Goal: Obtain resource: Download file/media

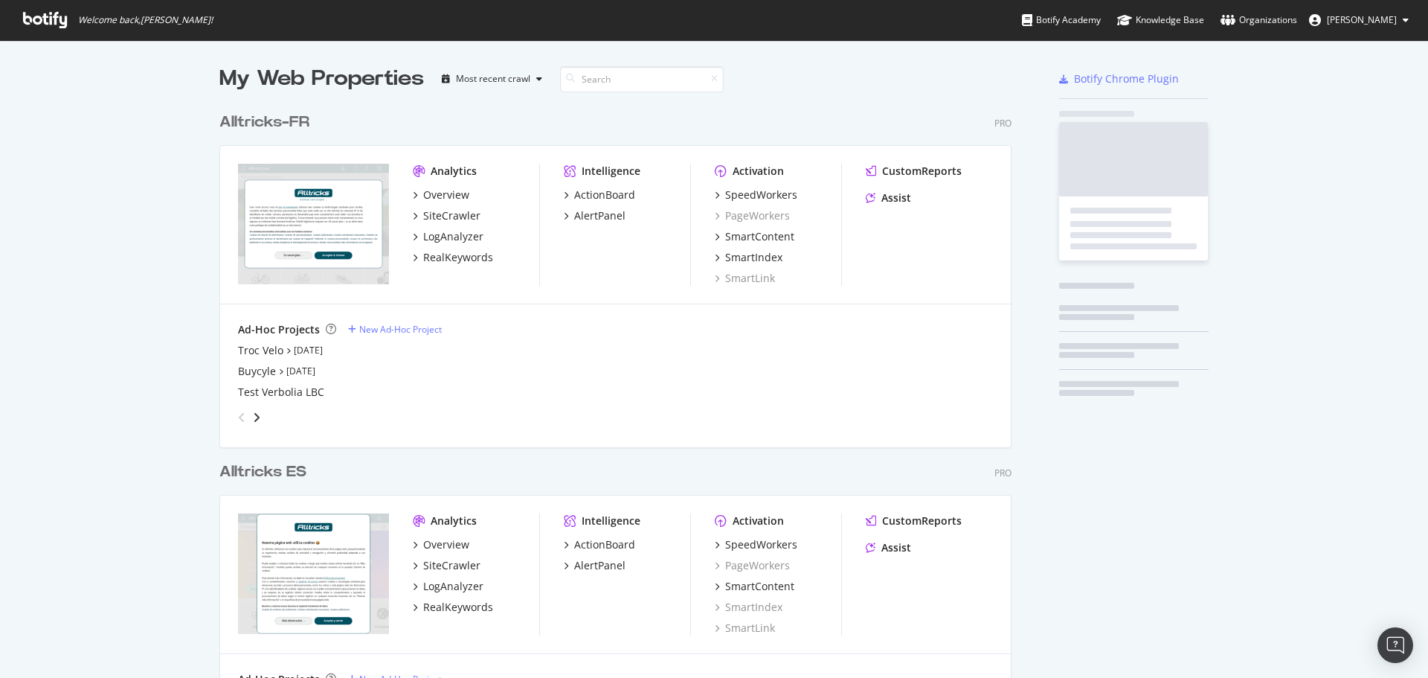
scroll to position [1656, 793]
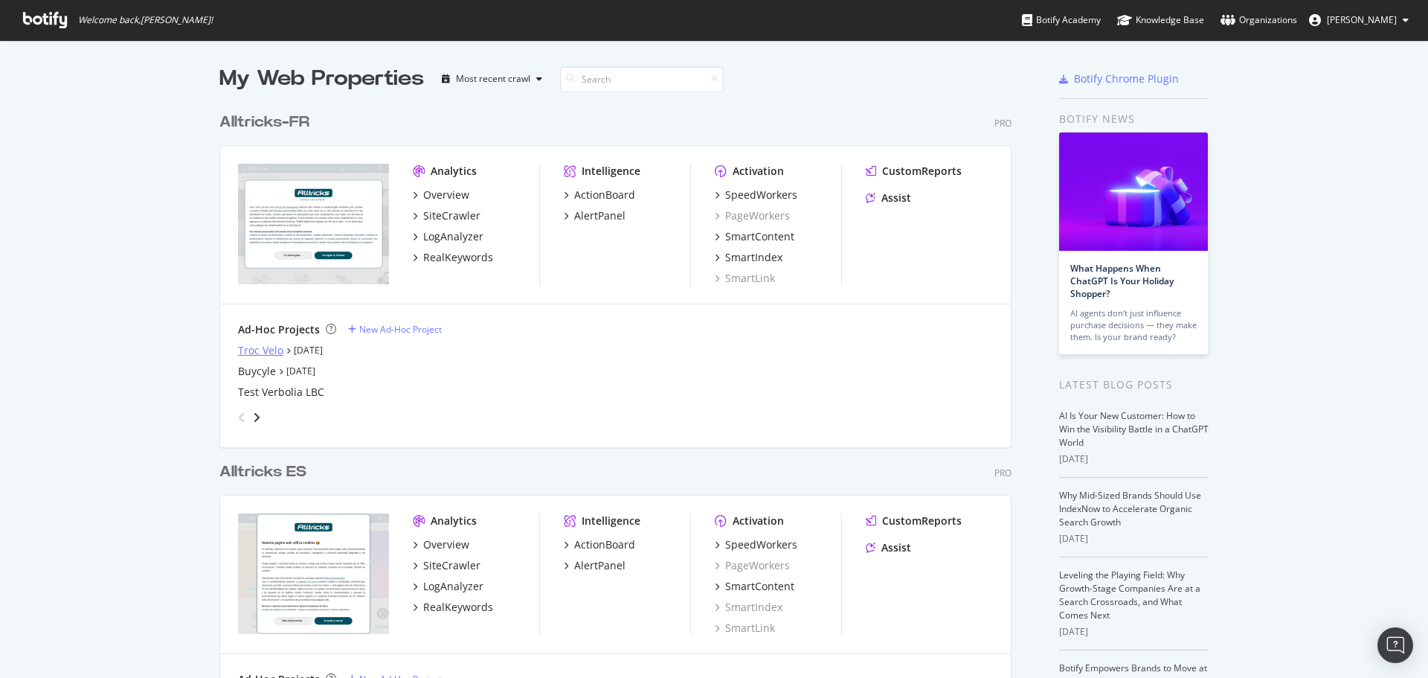
click at [251, 349] on div "Troc Velo" at bounding box center [260, 350] width 45 height 15
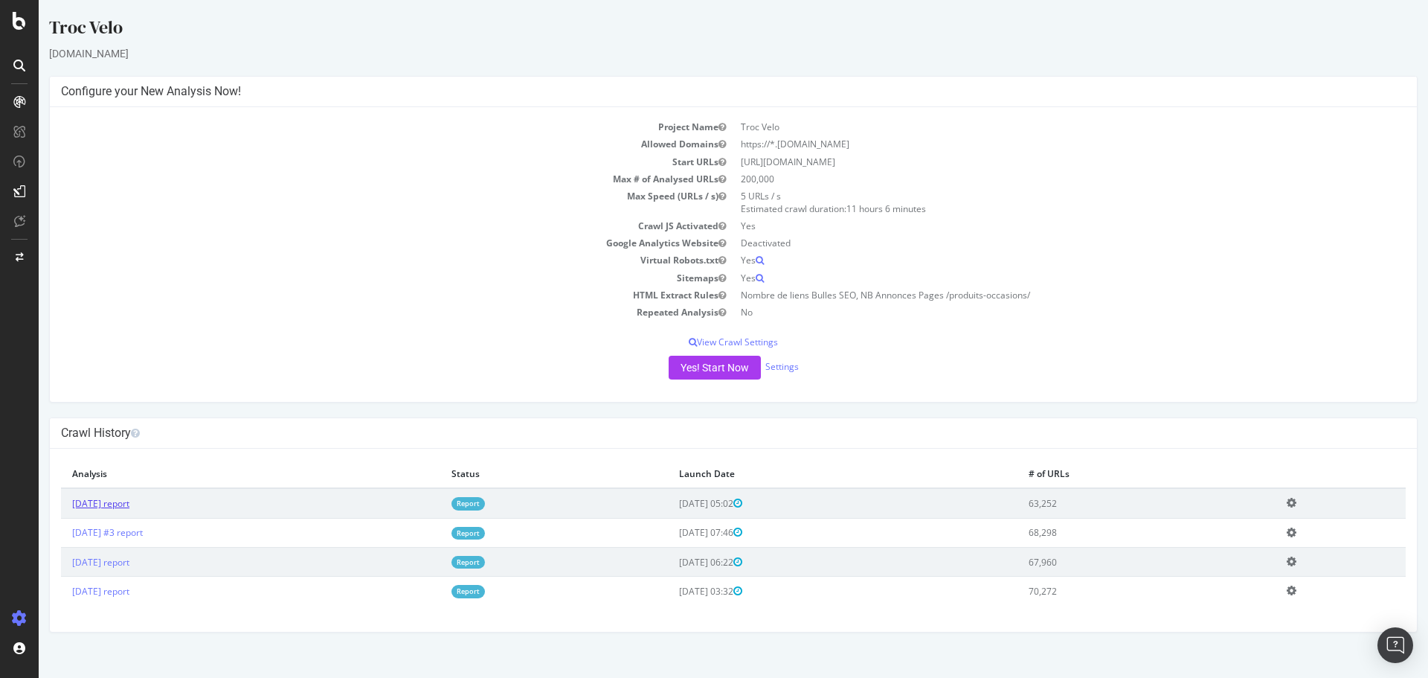
click at [114, 507] on link "[DATE] report" at bounding box center [100, 503] width 57 height 13
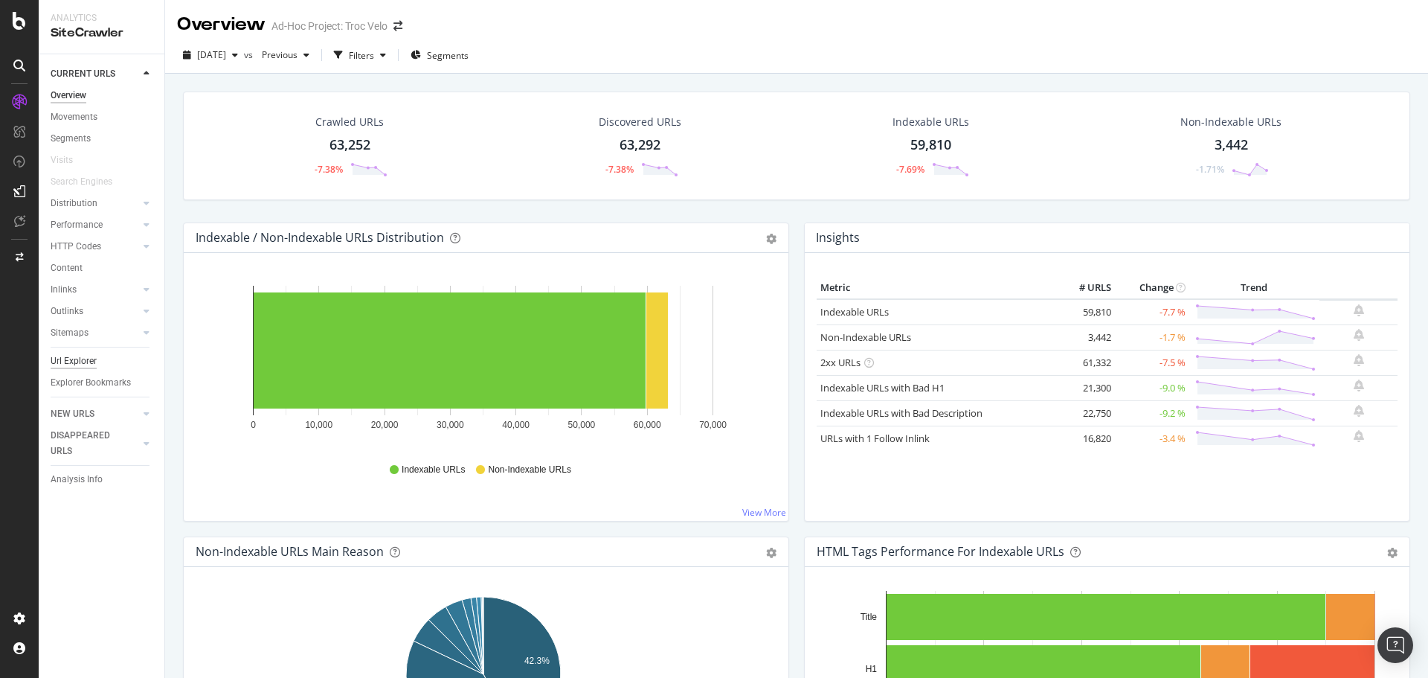
click at [74, 365] on div "Url Explorer" at bounding box center [74, 361] width 46 height 16
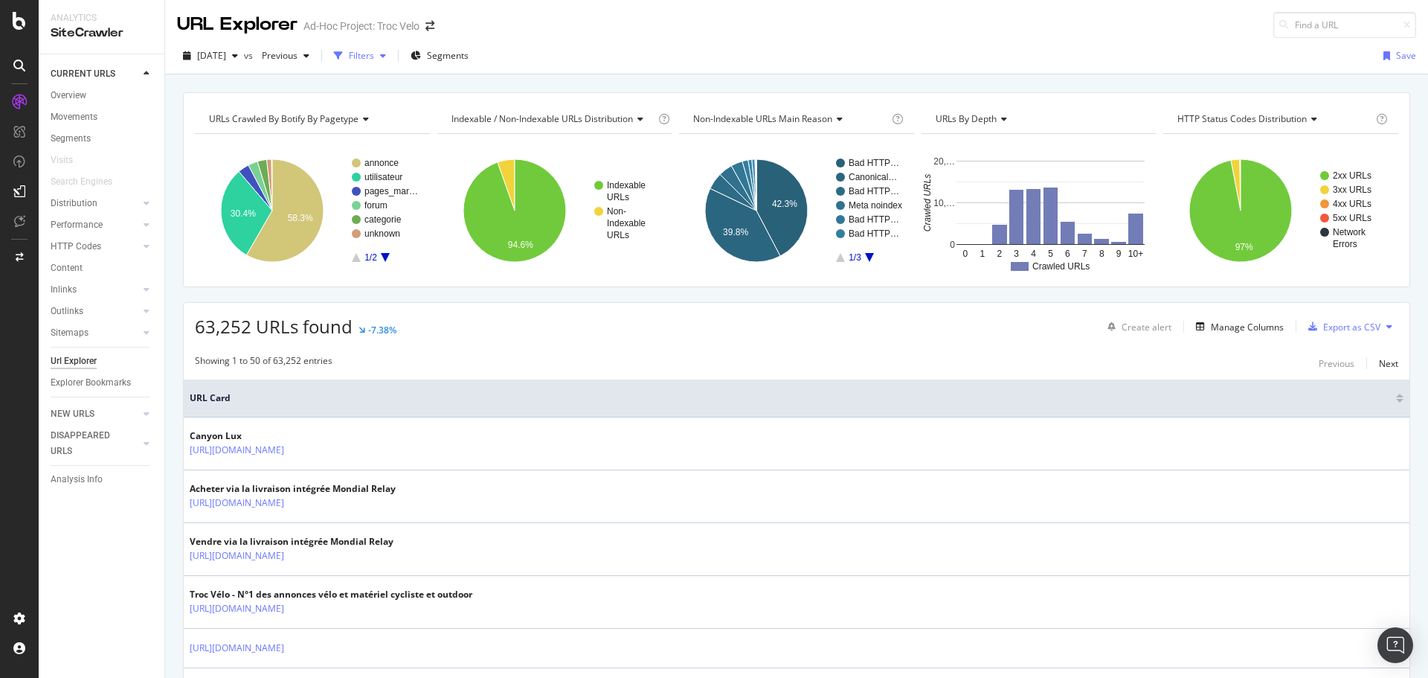
click at [392, 52] on div "button" at bounding box center [383, 55] width 18 height 9
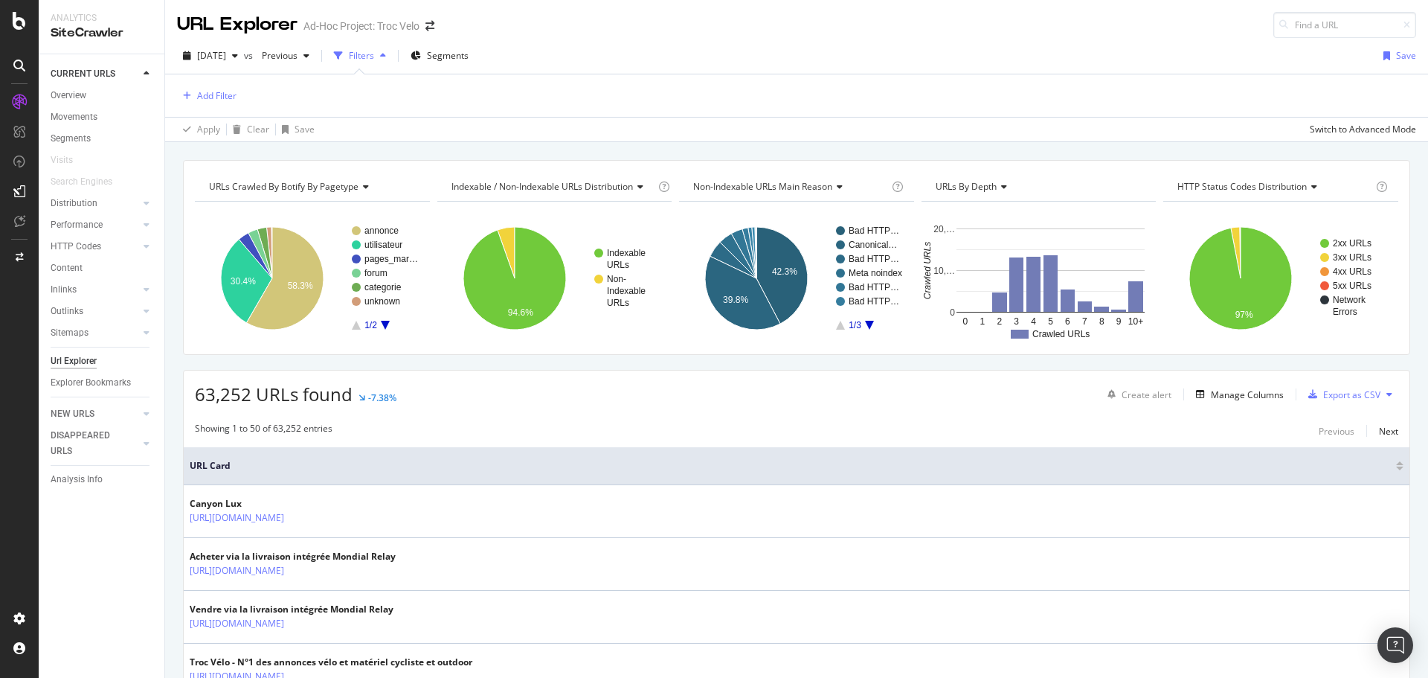
drag, startPoint x: 16, startPoint y: 188, endPoint x: 14, endPoint y: 345, distance: 157.0
click at [14, 345] on div at bounding box center [19, 348] width 36 height 516
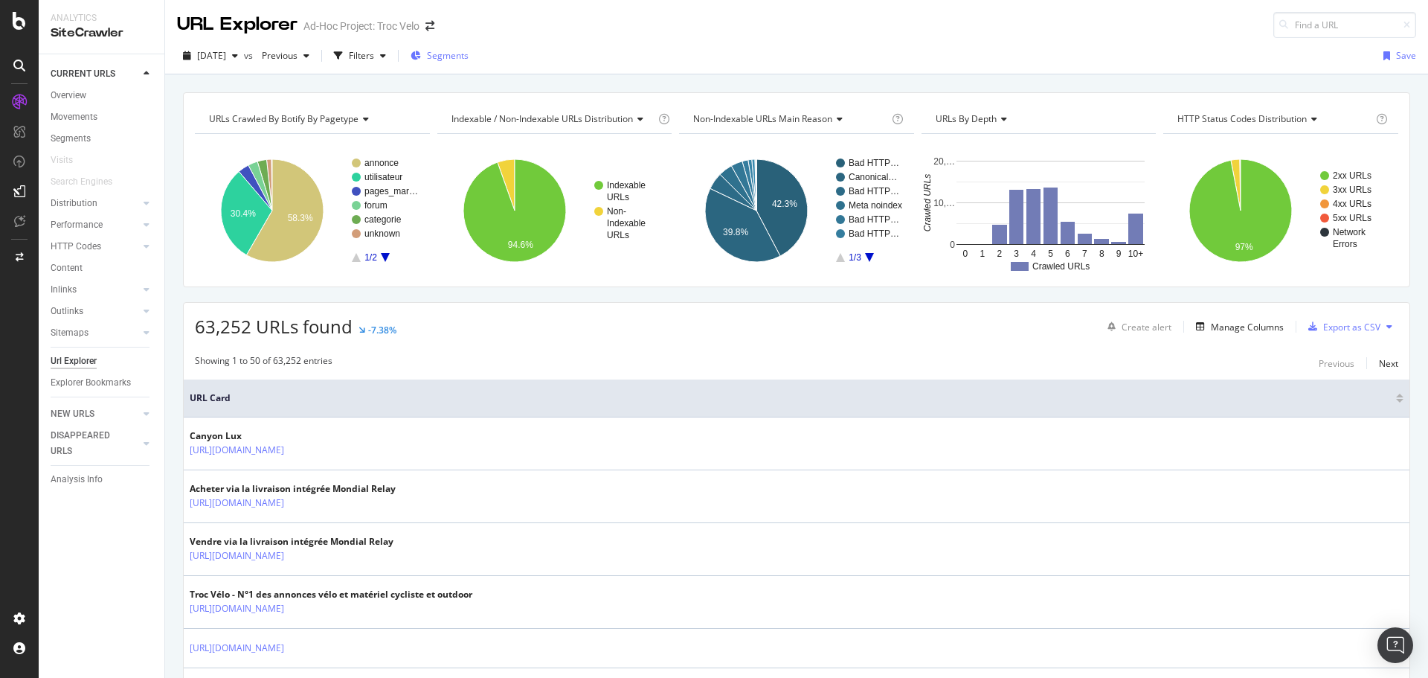
click at [454, 60] on div "Segments" at bounding box center [440, 55] width 58 height 13
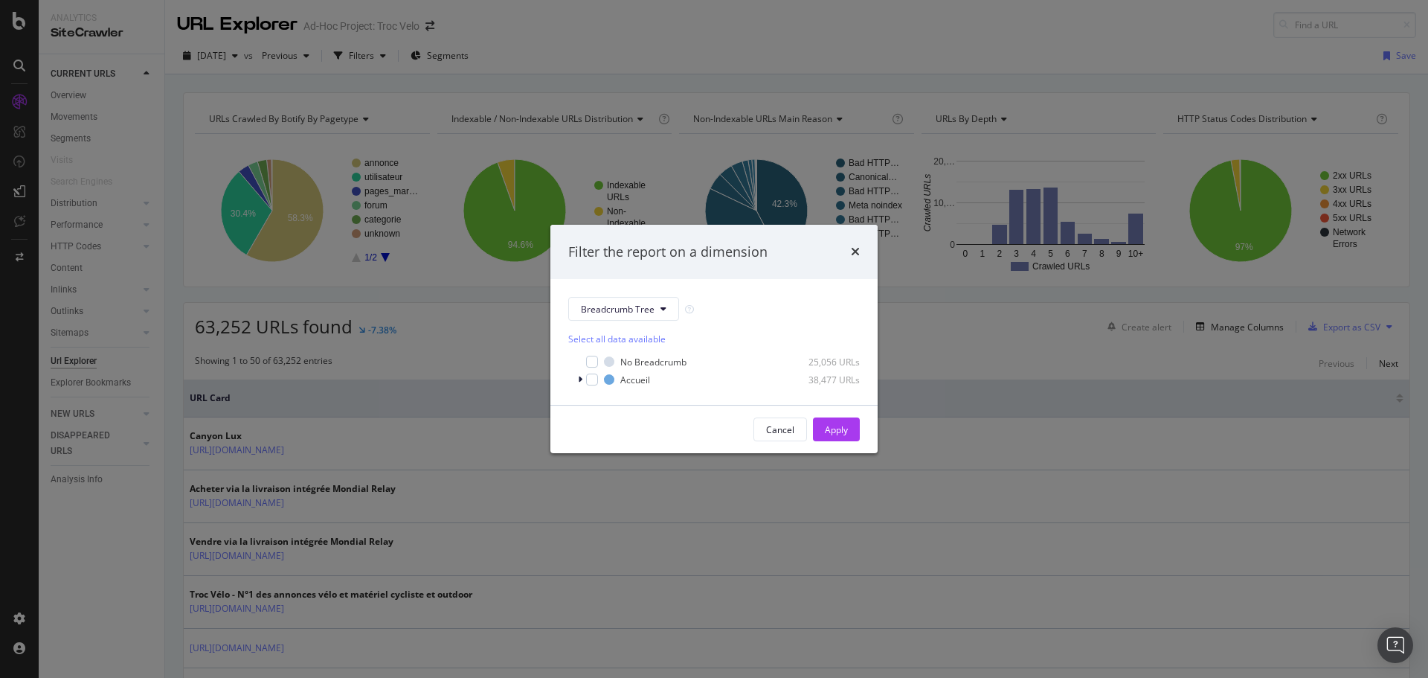
click at [789, 207] on div "Filter the report on a dimension Breadcrumb Tree Select all data available No B…" at bounding box center [714, 339] width 1428 height 678
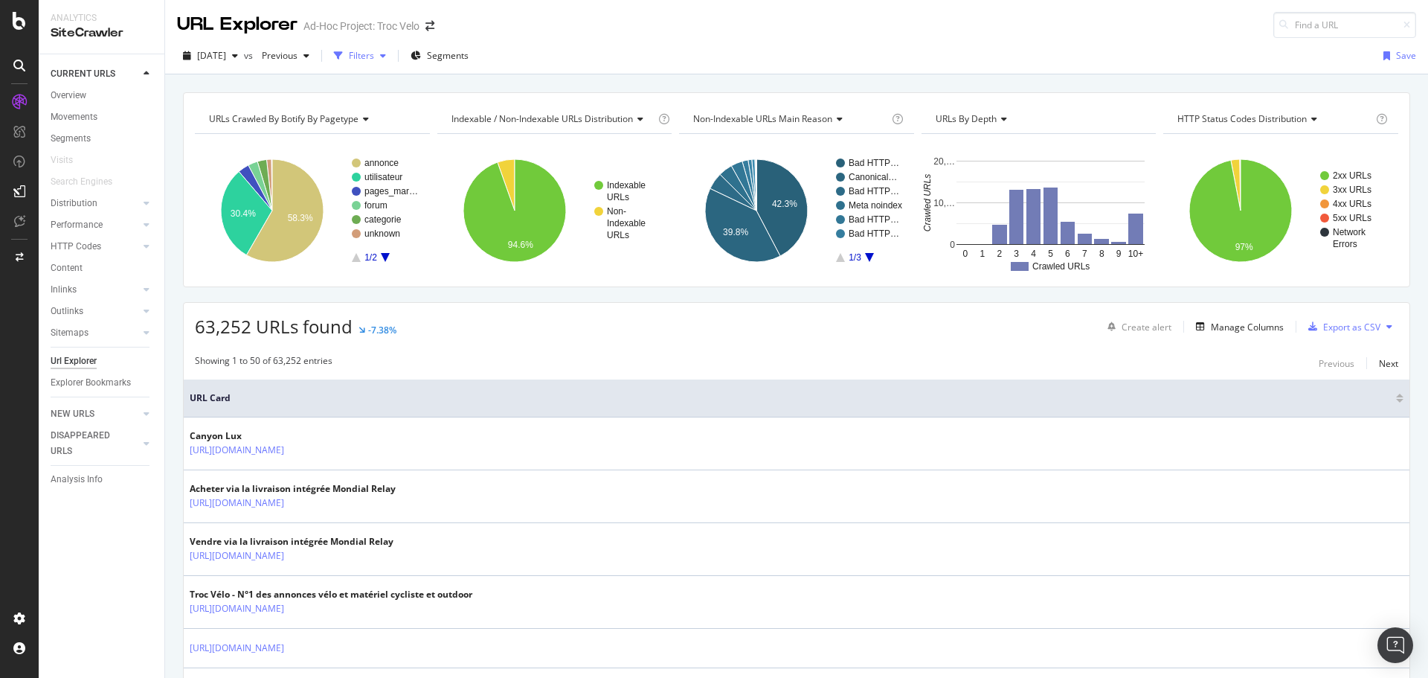
click at [384, 45] on div "Filters" at bounding box center [360, 56] width 64 height 22
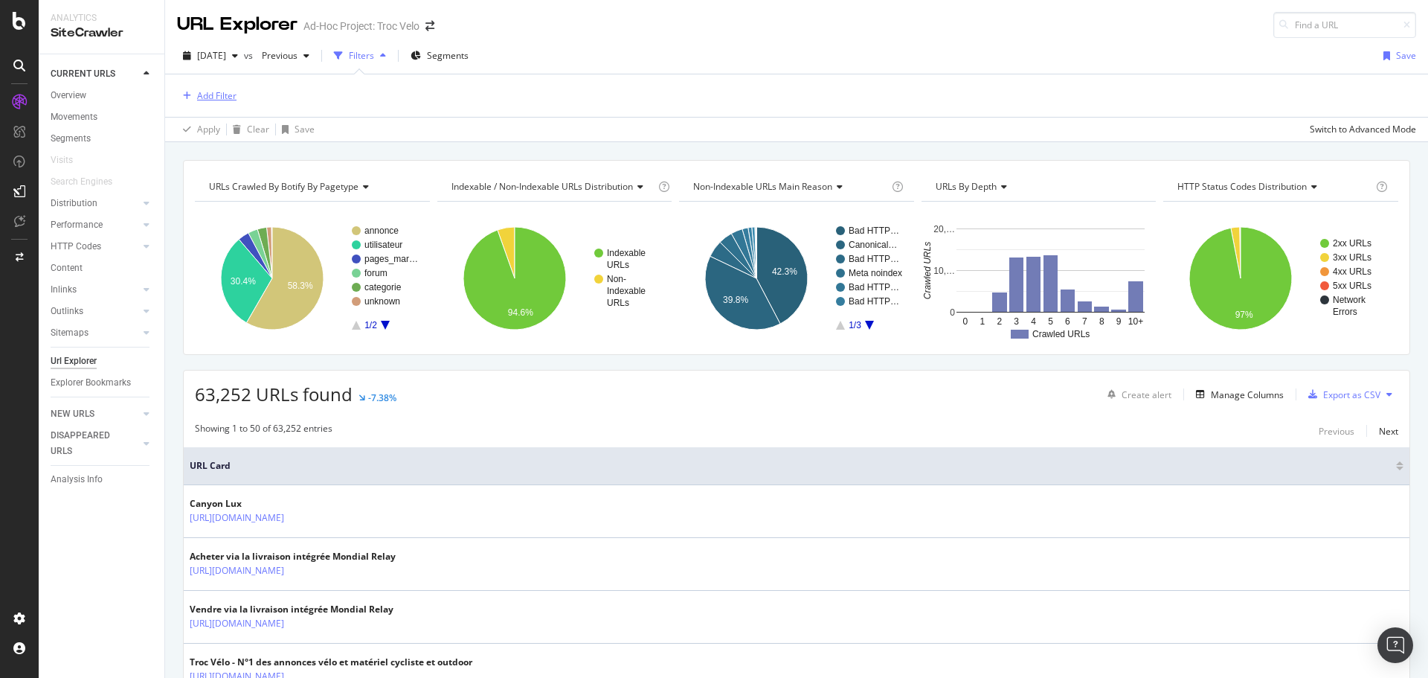
click at [211, 93] on div "Add Filter" at bounding box center [216, 95] width 39 height 13
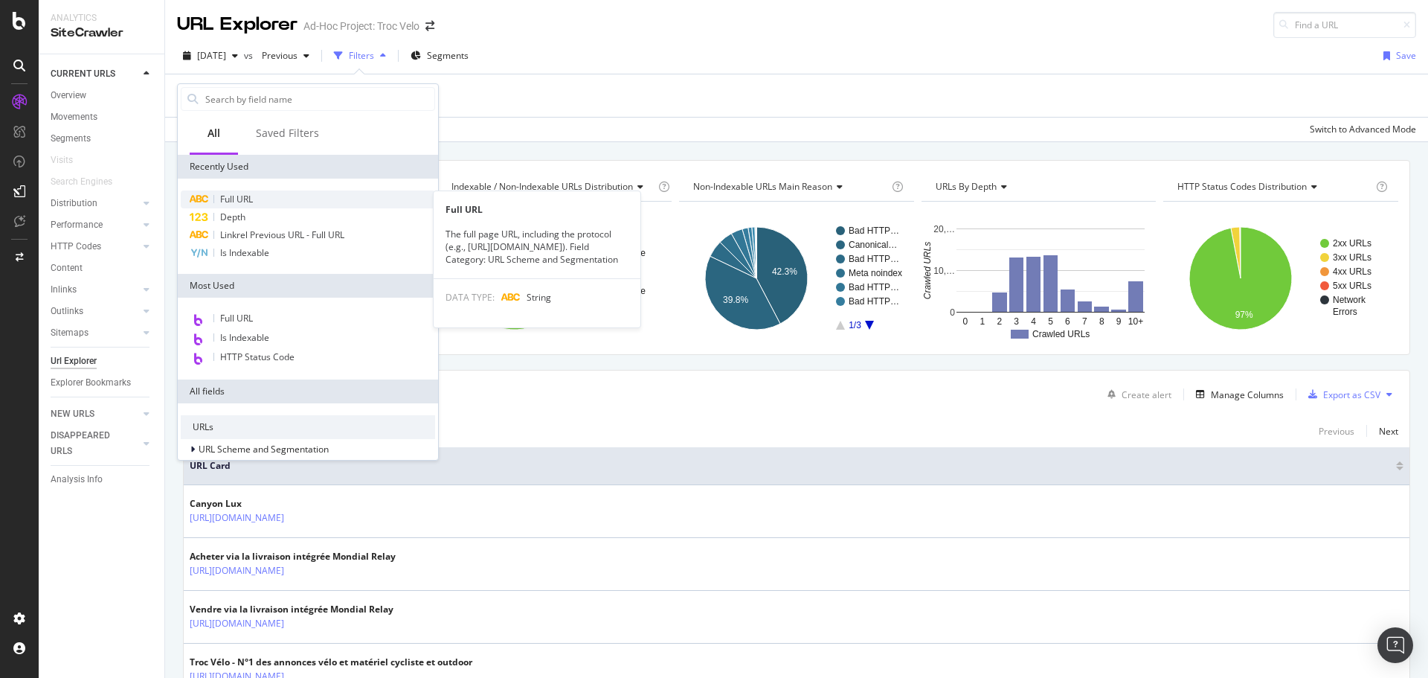
click at [248, 196] on span "Full URL" at bounding box center [236, 199] width 33 height 13
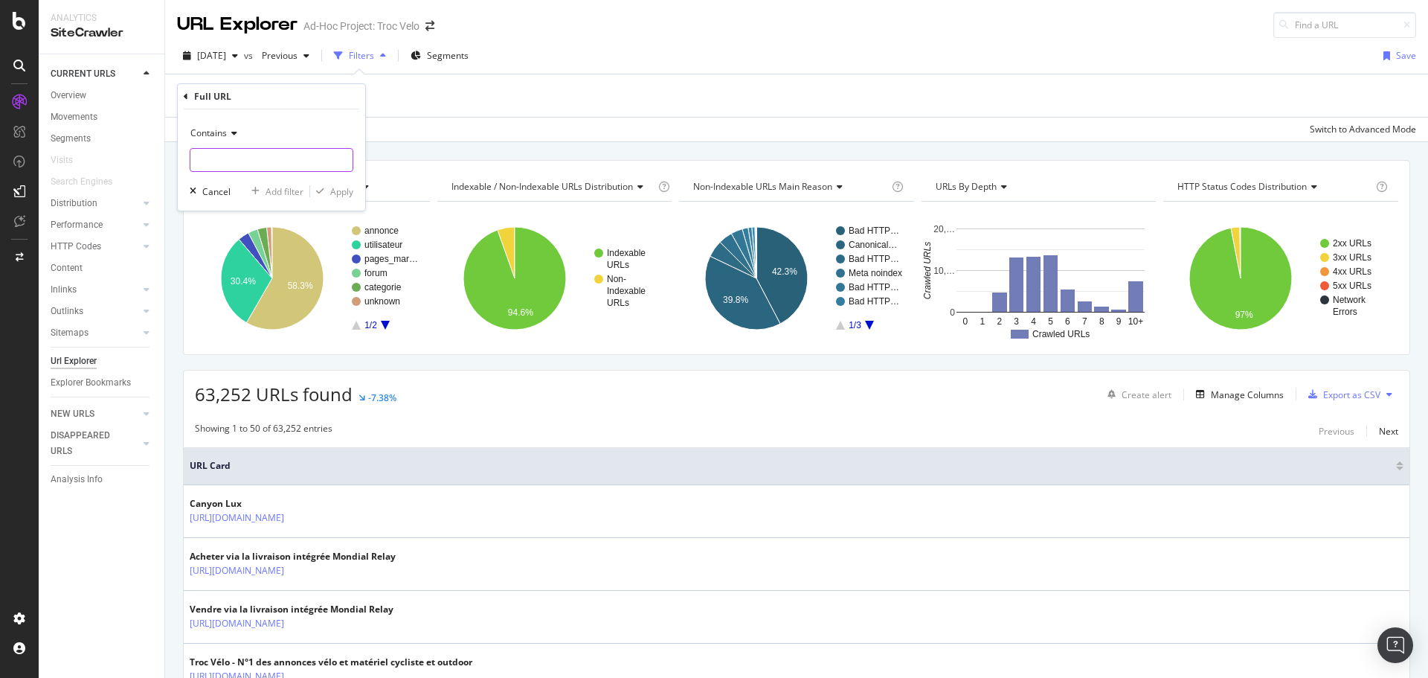
click at [243, 159] on input "text" at bounding box center [271, 160] width 162 height 24
type input "produits-occasions/"
click at [348, 196] on div "Apply" at bounding box center [341, 191] width 23 height 13
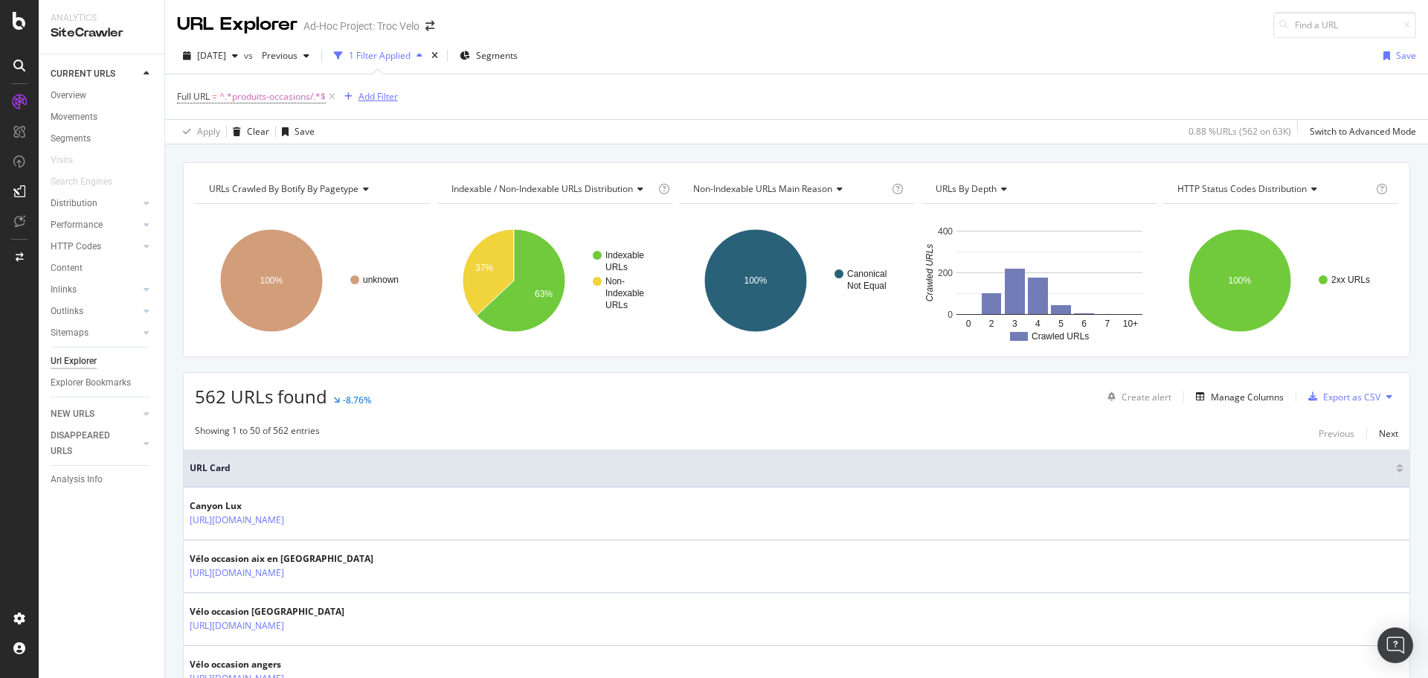
click at [359, 91] on div "Add Filter" at bounding box center [378, 96] width 39 height 13
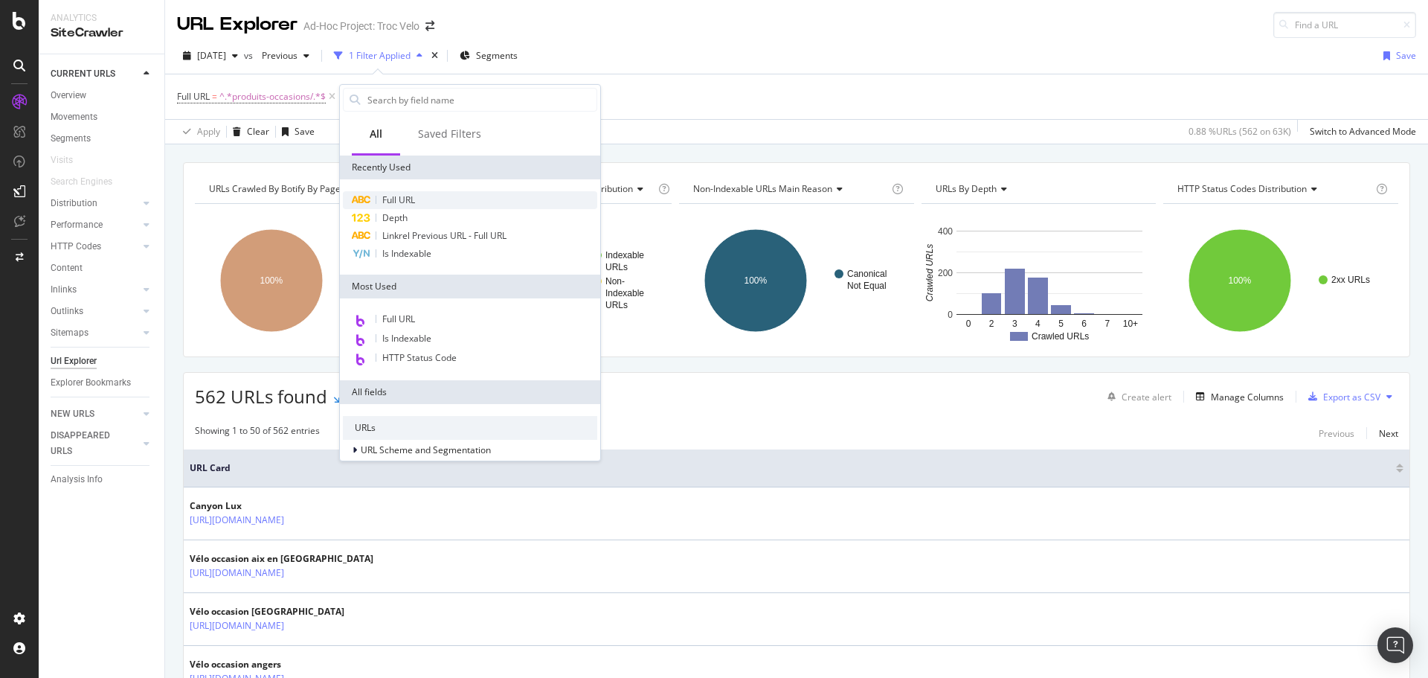
click at [407, 196] on span "Full URL" at bounding box center [398, 199] width 33 height 13
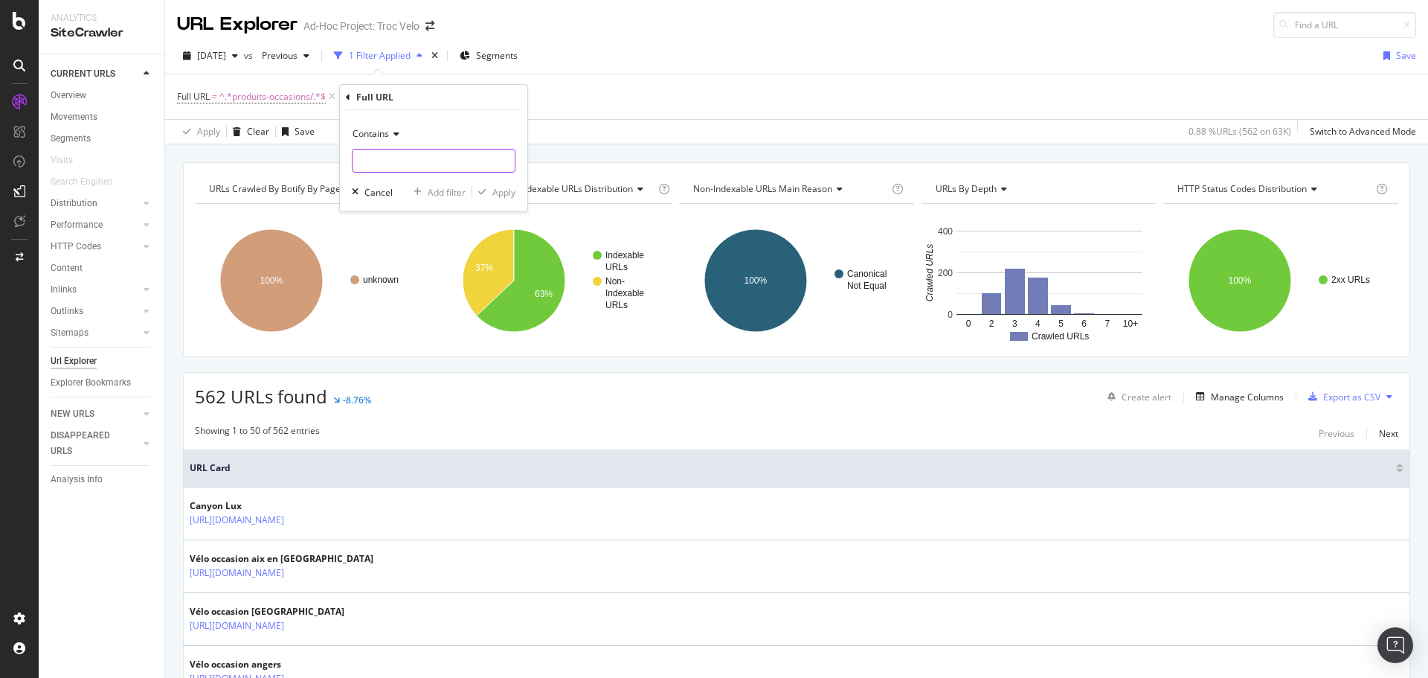
click at [406, 163] on input "text" at bounding box center [434, 161] width 162 height 24
click at [397, 135] on icon at bounding box center [394, 133] width 10 height 9
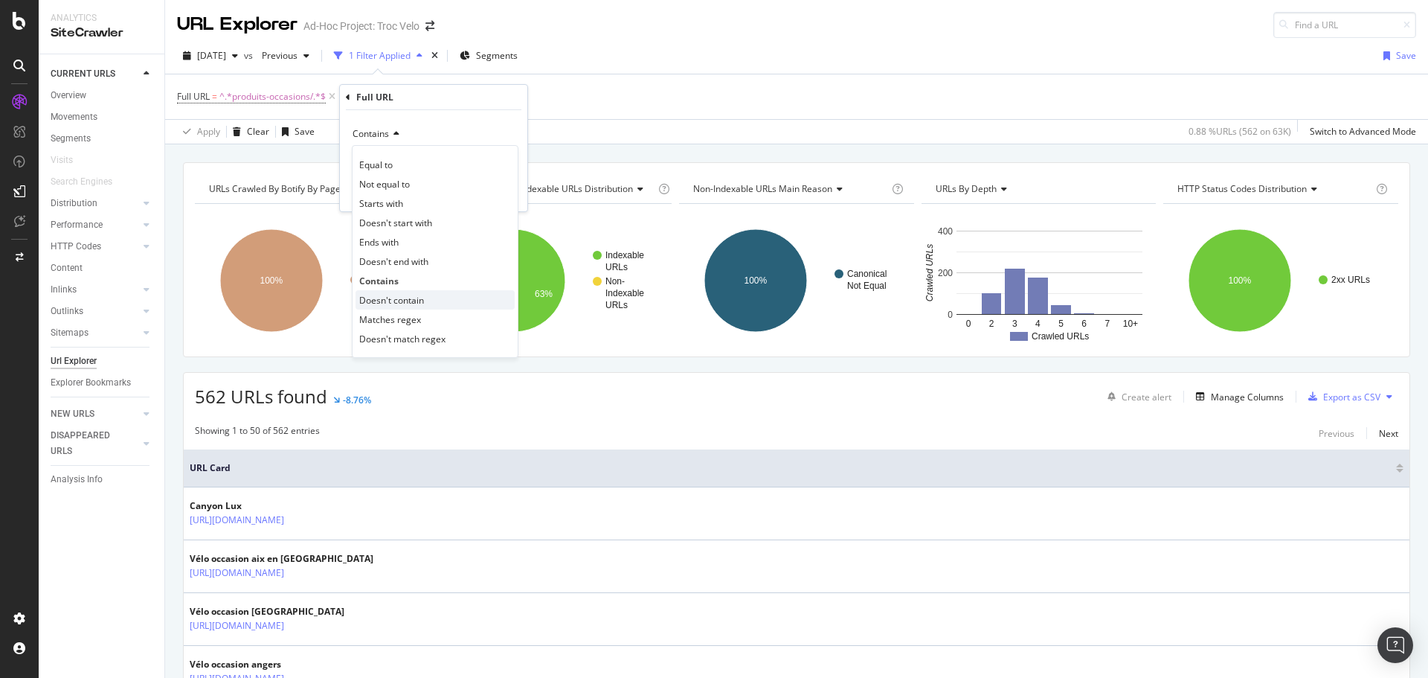
click at [412, 294] on span "Doesn't contain" at bounding box center [391, 300] width 65 height 13
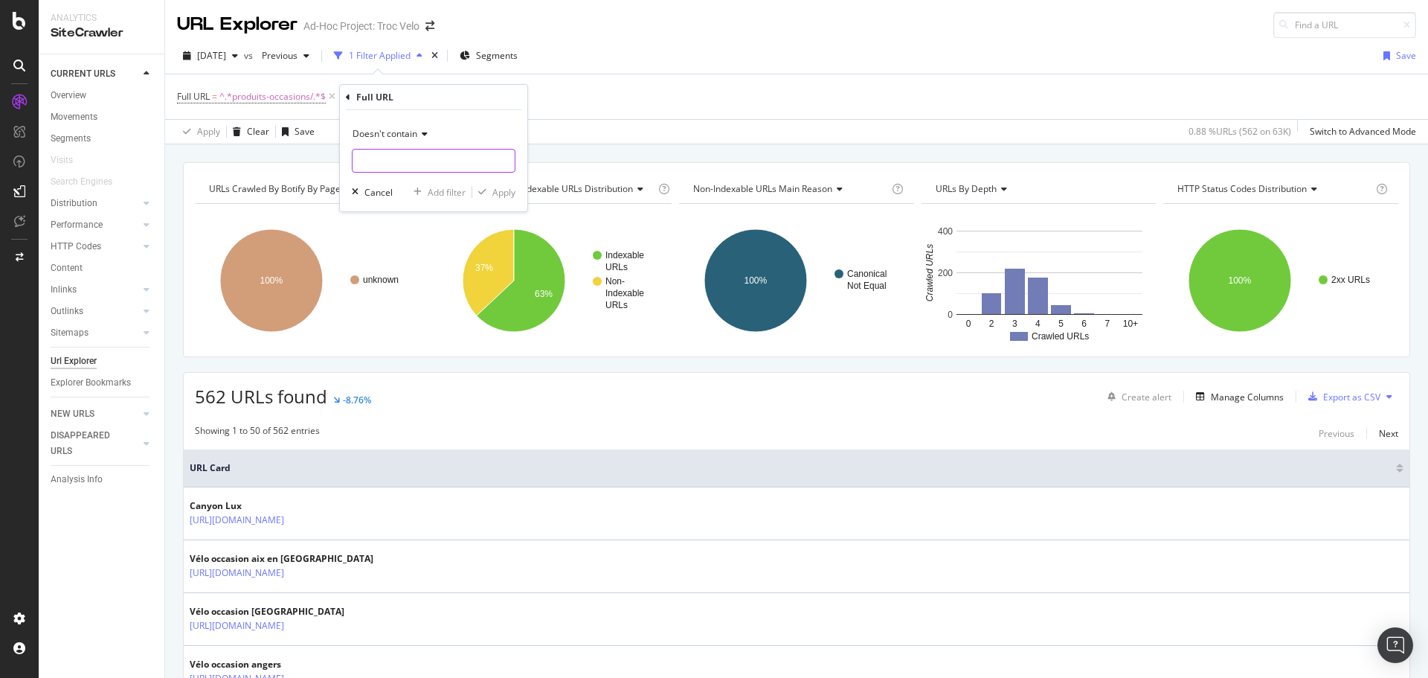
click at [392, 161] on input "text" at bounding box center [434, 161] width 162 height 24
type input "?"
click at [507, 190] on div "Apply" at bounding box center [503, 192] width 23 height 13
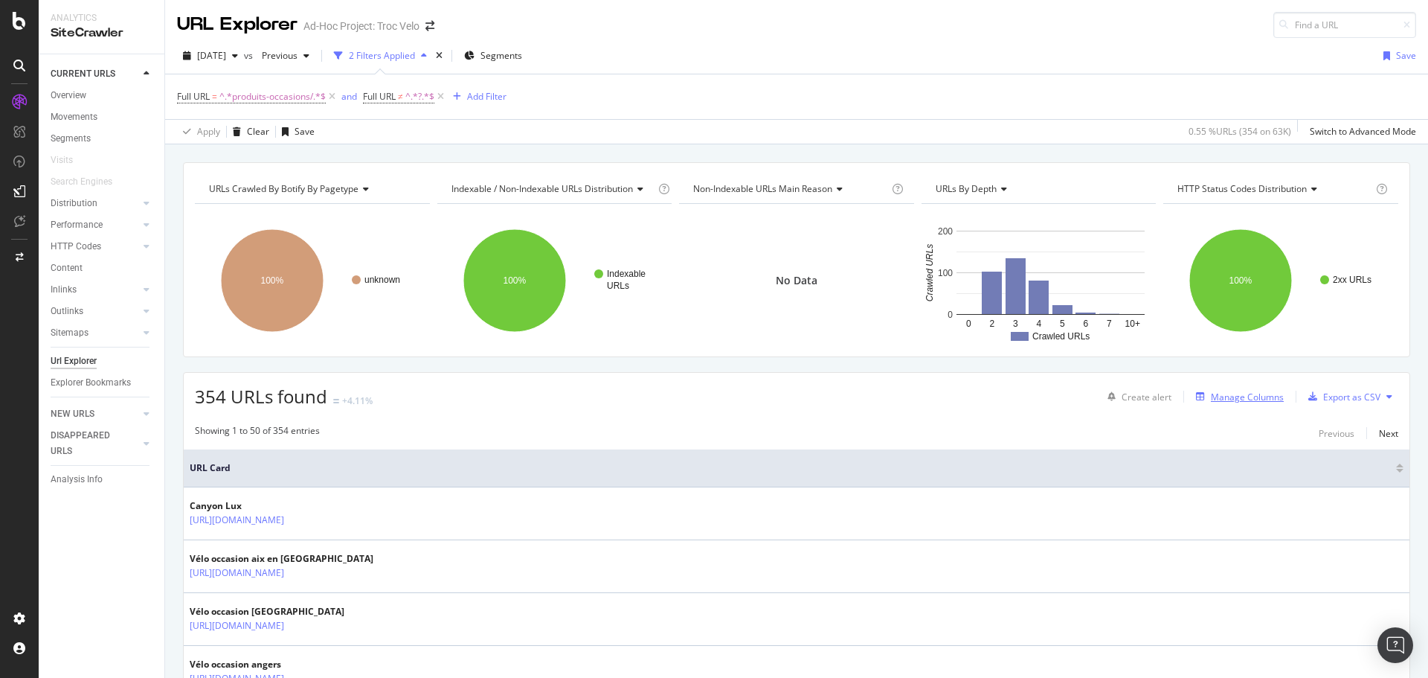
click at [1211, 394] on div "Manage Columns" at bounding box center [1247, 397] width 73 height 13
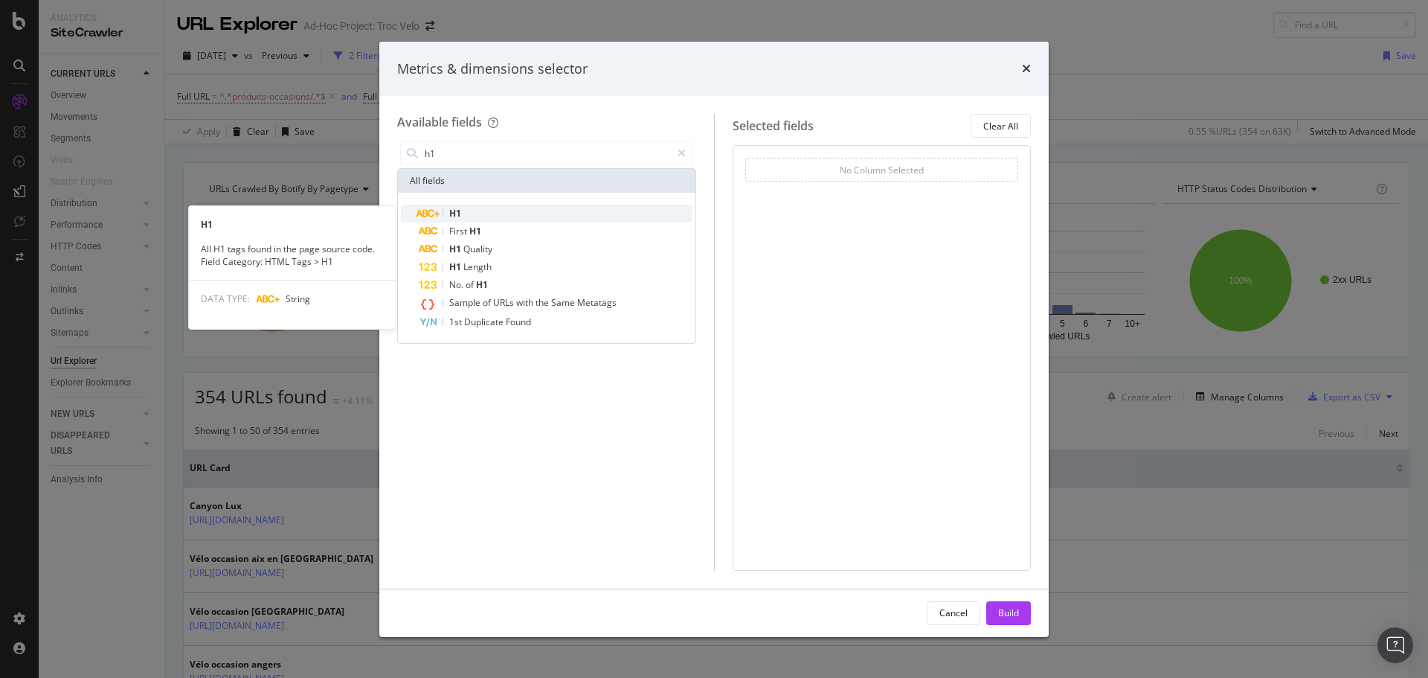
type input "h1"
click at [486, 210] on div "H1" at bounding box center [556, 214] width 274 height 18
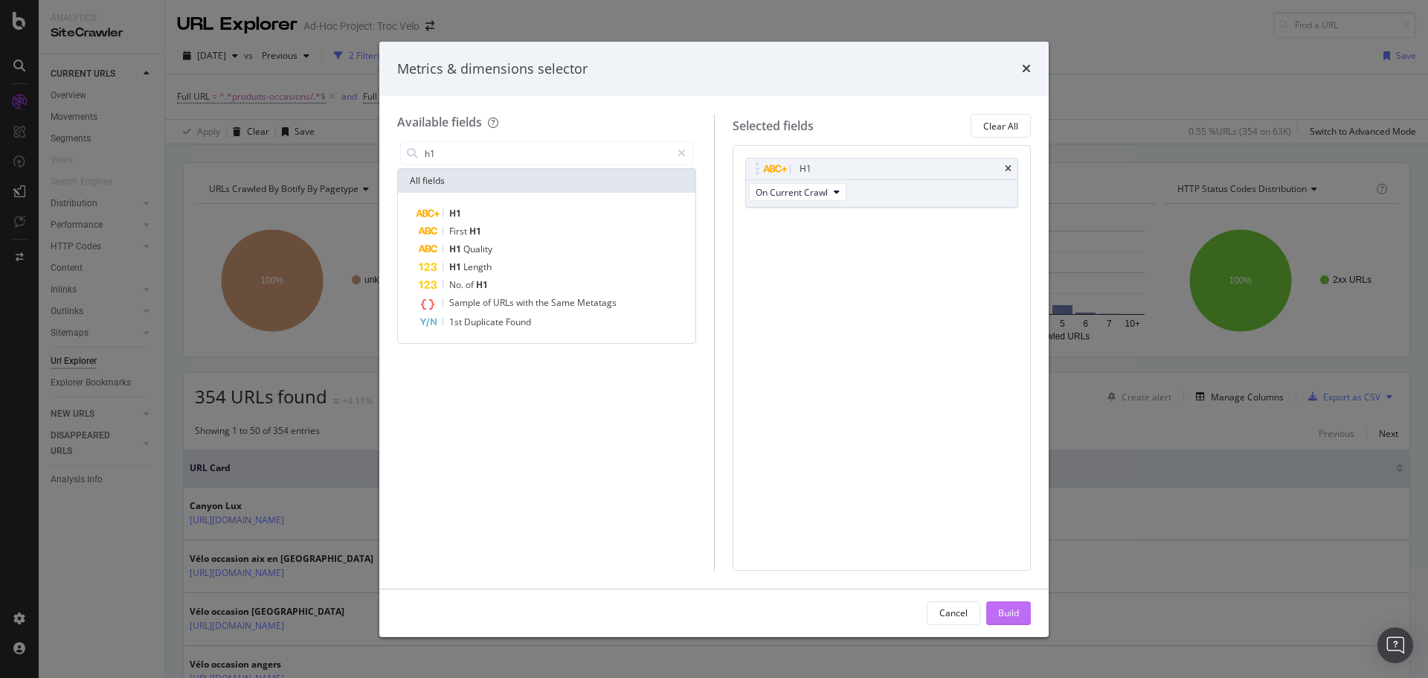
click at [1015, 620] on div "Build" at bounding box center [1008, 613] width 21 height 22
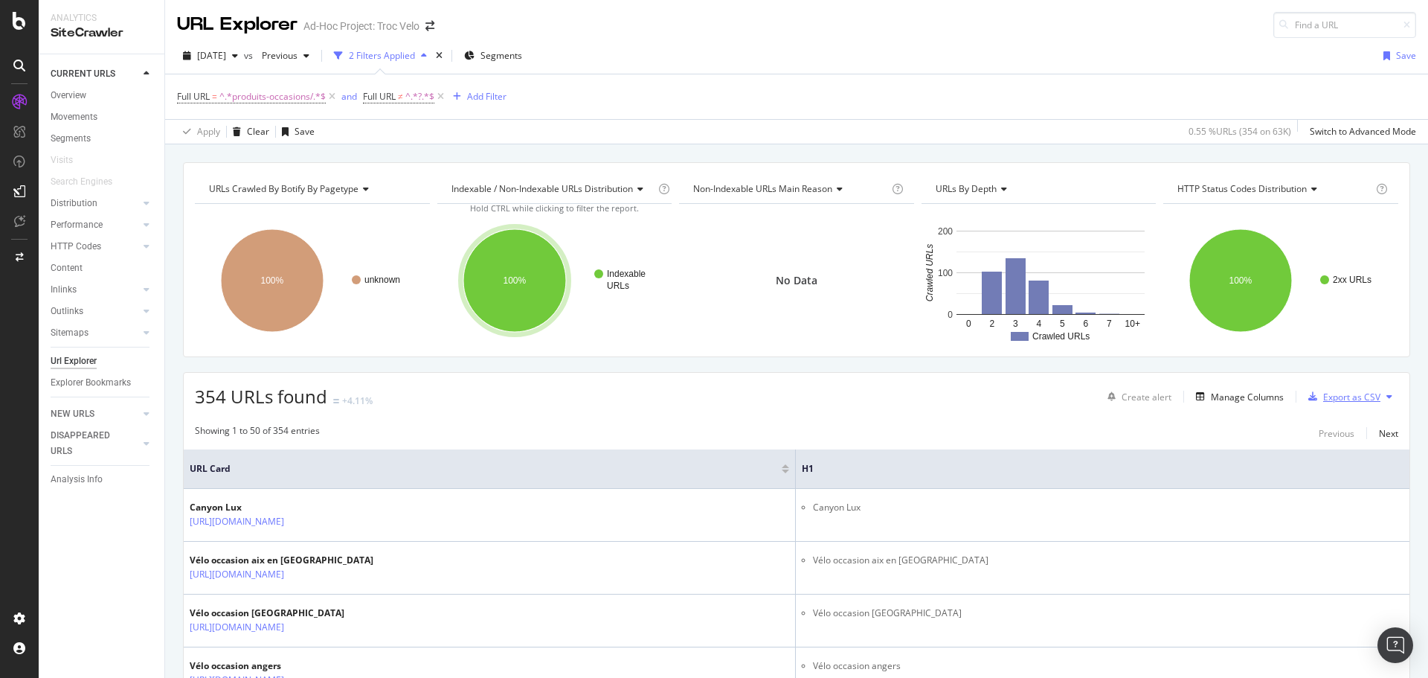
click at [1308, 396] on icon "button" at bounding box center [1312, 396] width 9 height 9
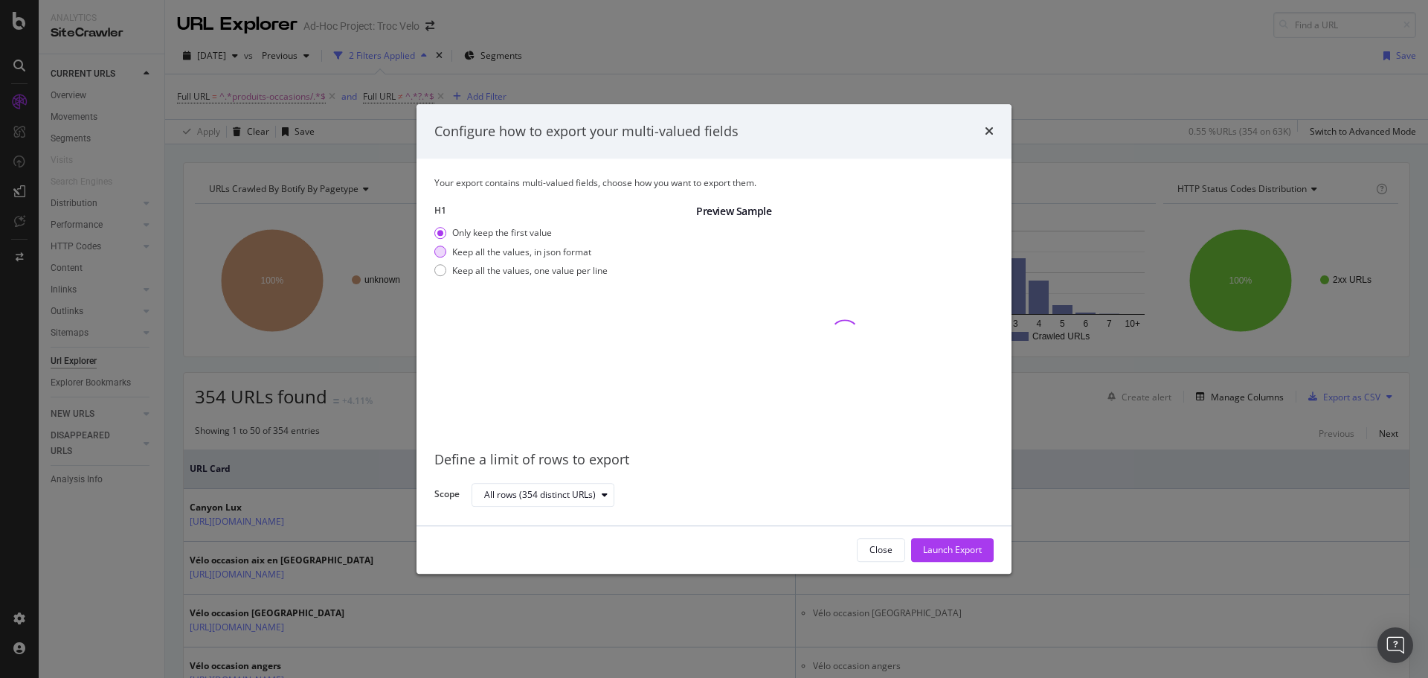
click at [438, 252] on div "Keep all the values, in json format" at bounding box center [440, 251] width 12 height 12
click at [439, 269] on div "modal" at bounding box center [440, 271] width 12 height 12
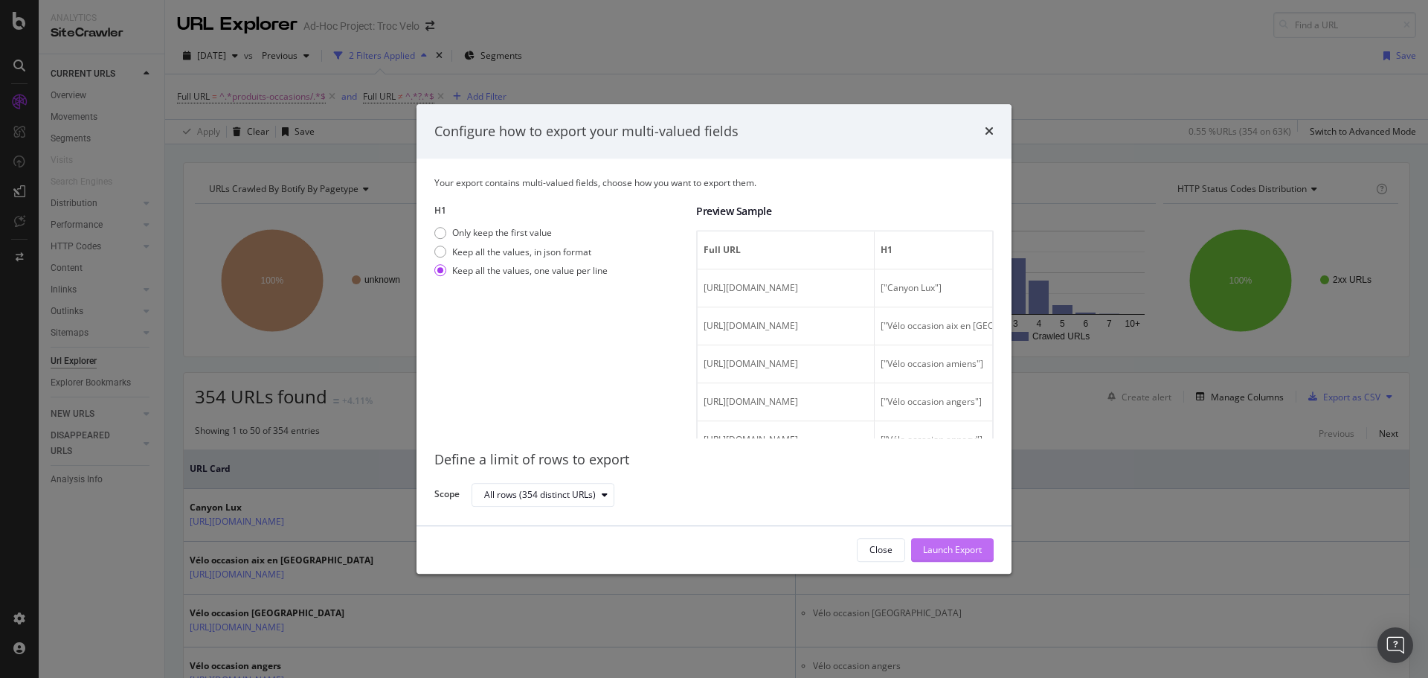
click at [932, 539] on div "Launch Export" at bounding box center [952, 550] width 59 height 22
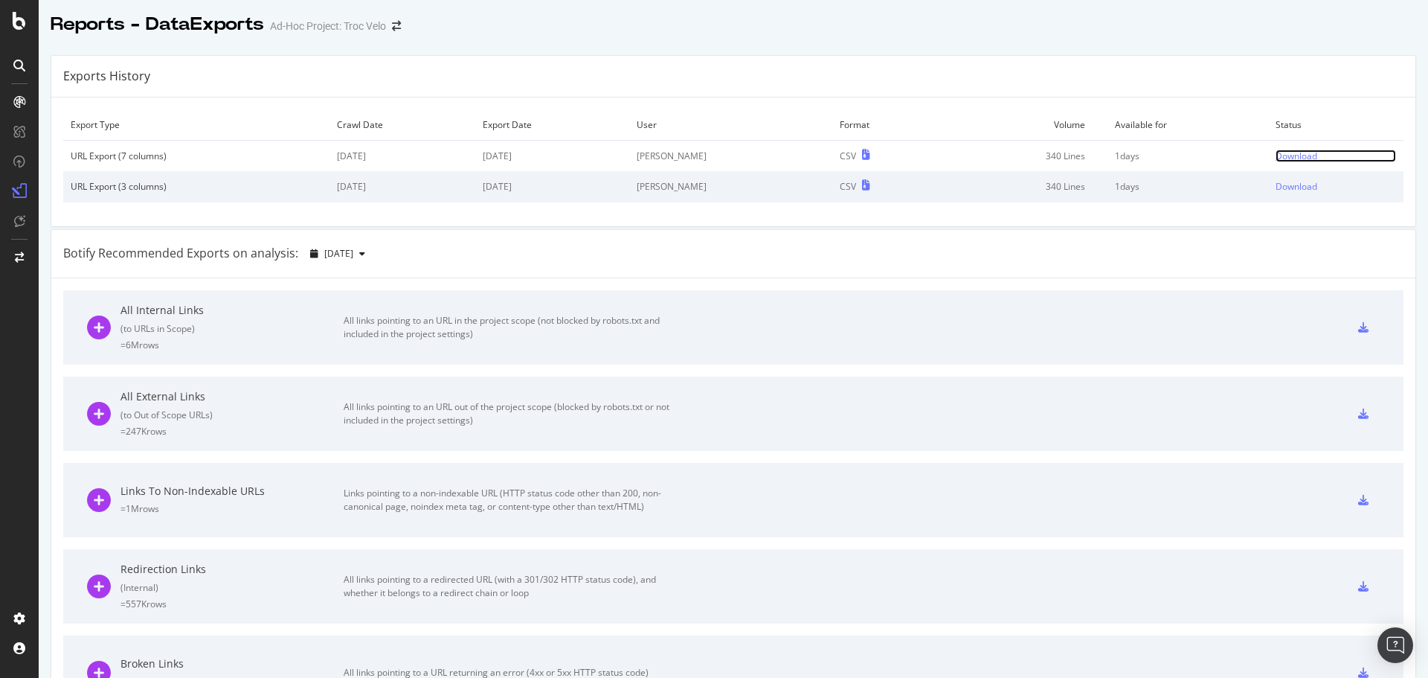
click at [1276, 152] on div "Download" at bounding box center [1297, 156] width 42 height 13
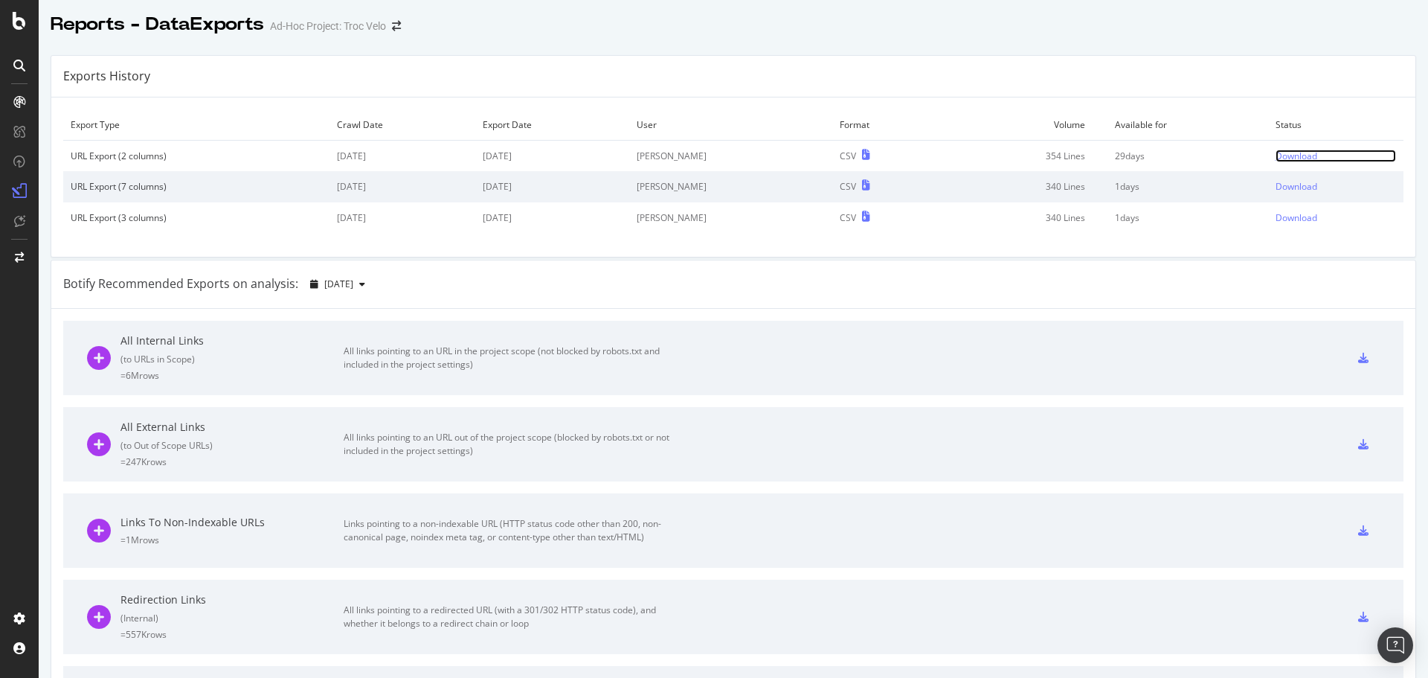
click at [1291, 153] on div "Download" at bounding box center [1297, 156] width 42 height 13
